Goal: Check status: Check status

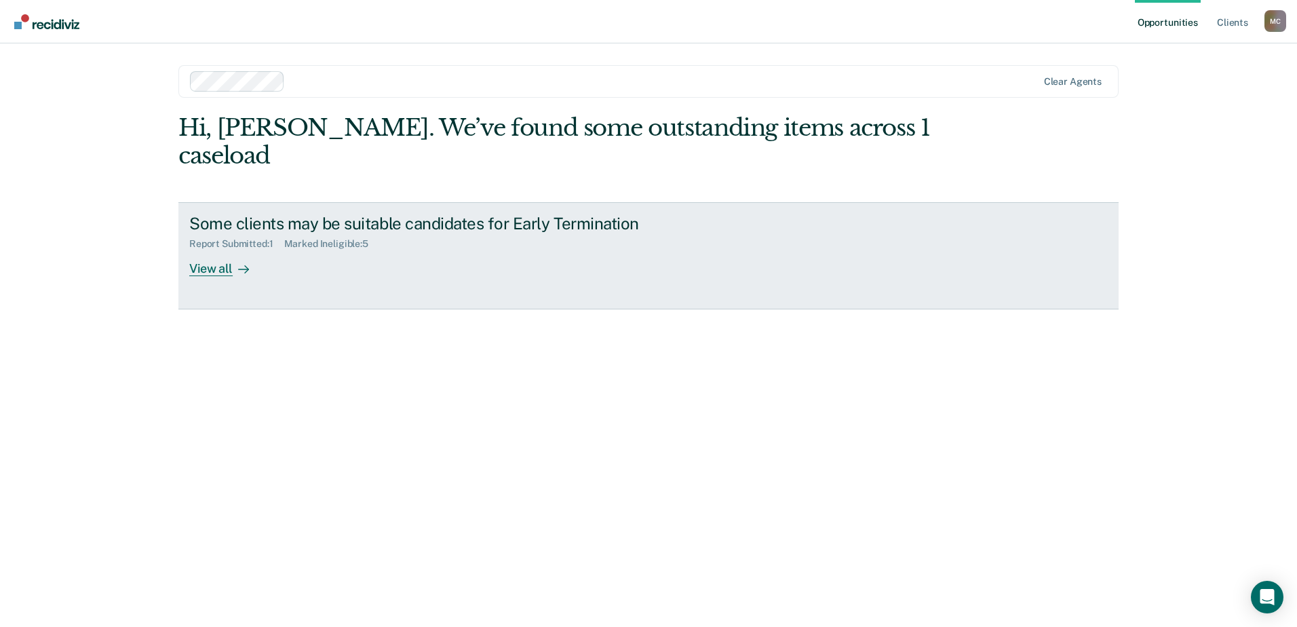
click at [222, 250] on div "View all" at bounding box center [227, 263] width 76 height 26
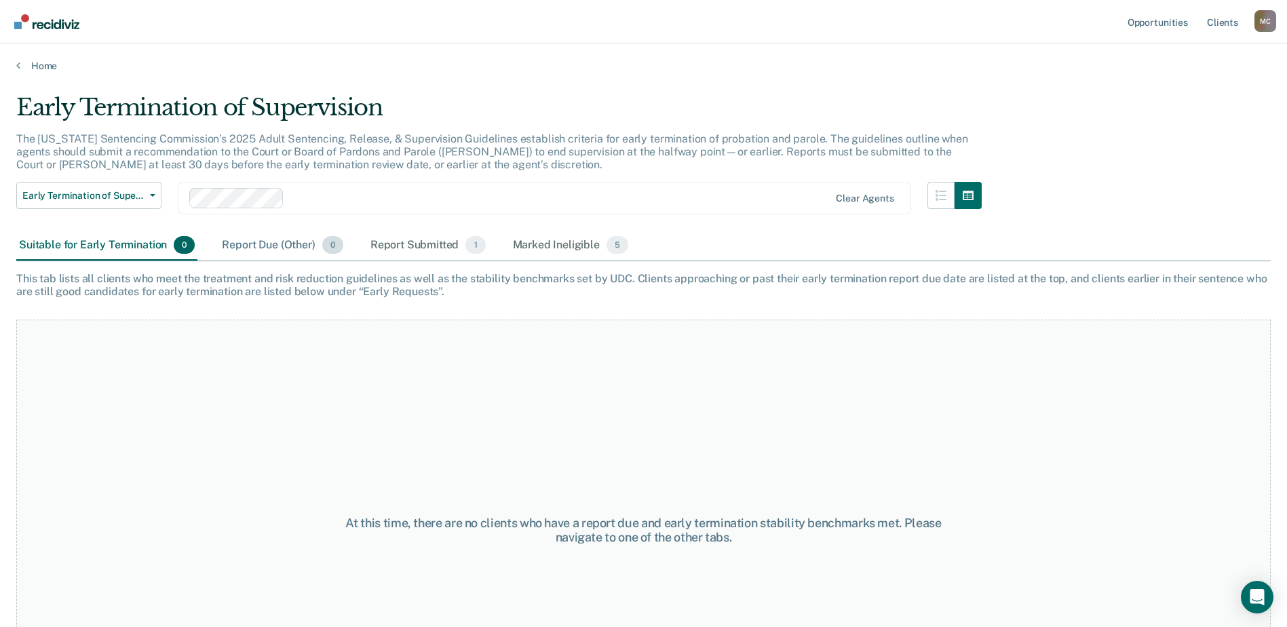
click at [272, 246] on div "Report Due (Other) 0" at bounding box center [282, 246] width 126 height 30
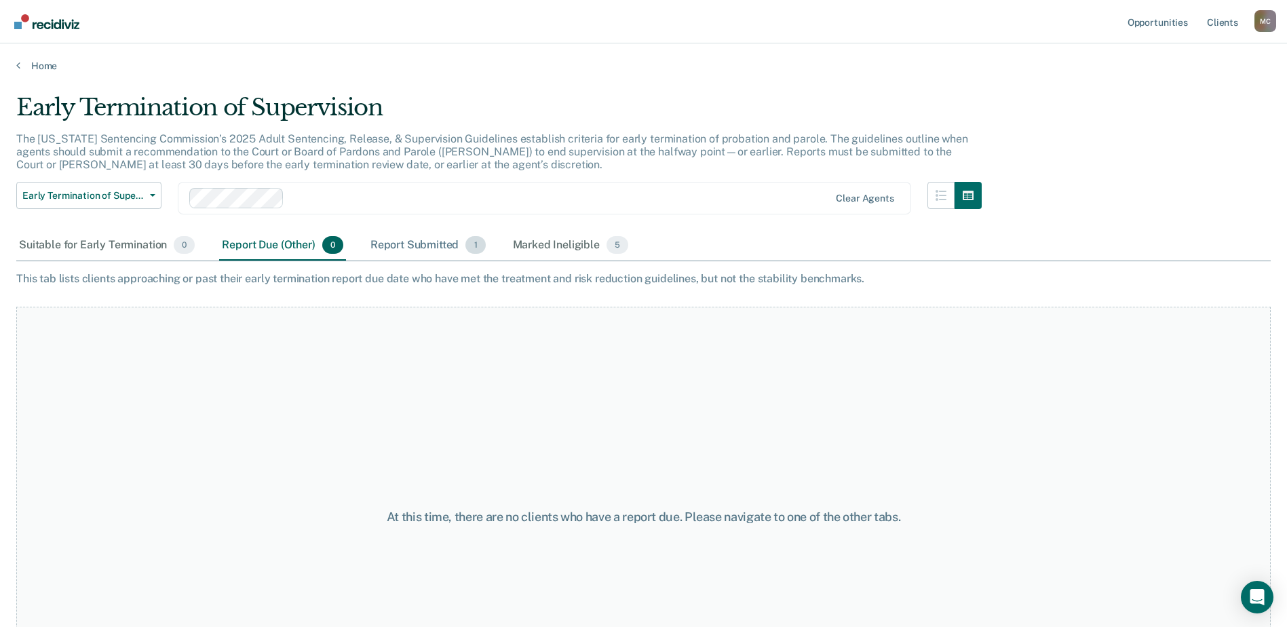
click at [391, 243] on div "Report Submitted 1" at bounding box center [428, 246] width 121 height 30
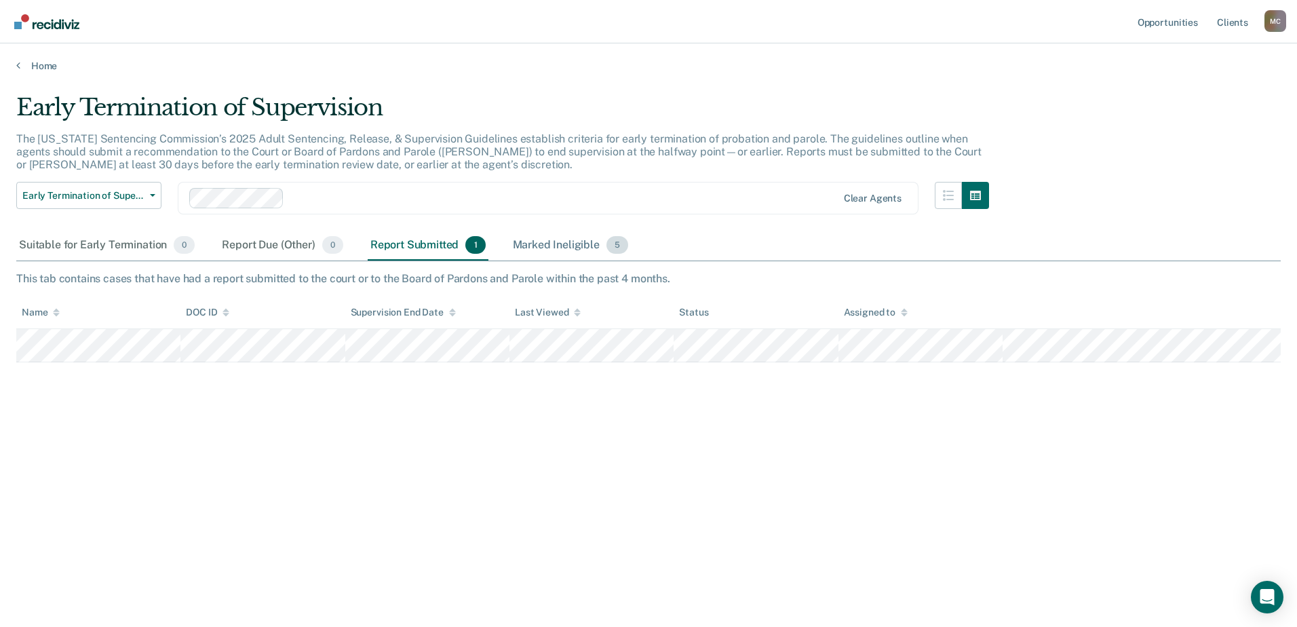
click at [545, 246] on div "Marked Ineligible 5" at bounding box center [570, 246] width 121 height 30
